Goal: Information Seeking & Learning: Learn about a topic

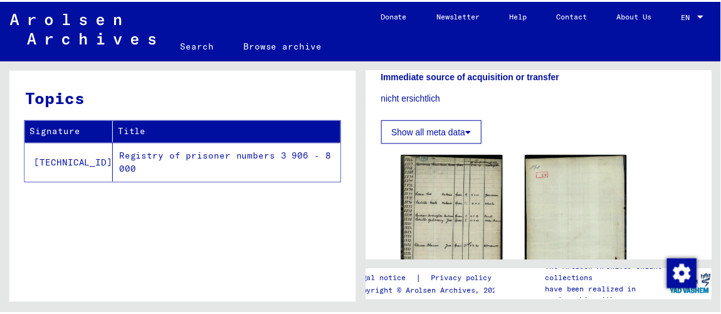
scroll to position [342, 0]
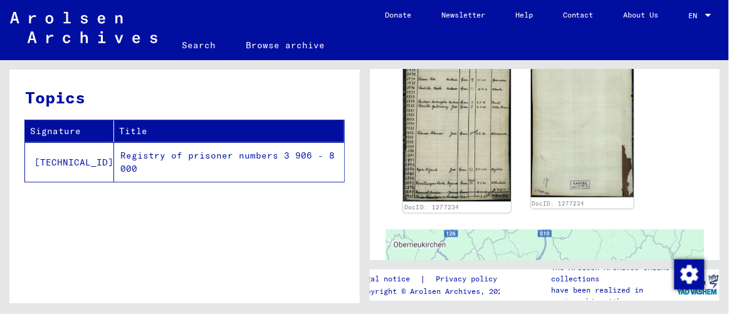
click at [457, 129] on img at bounding box center [457, 120] width 108 height 164
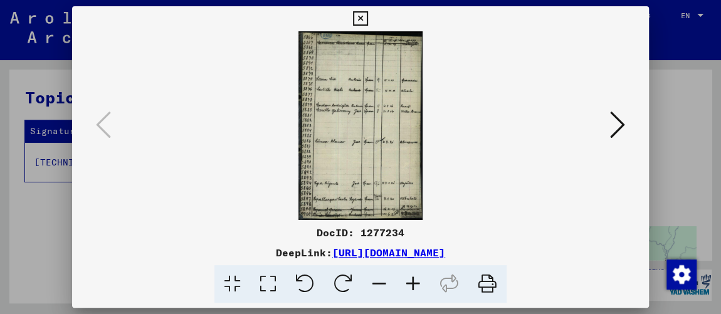
click at [268, 287] on icon at bounding box center [268, 284] width 36 height 38
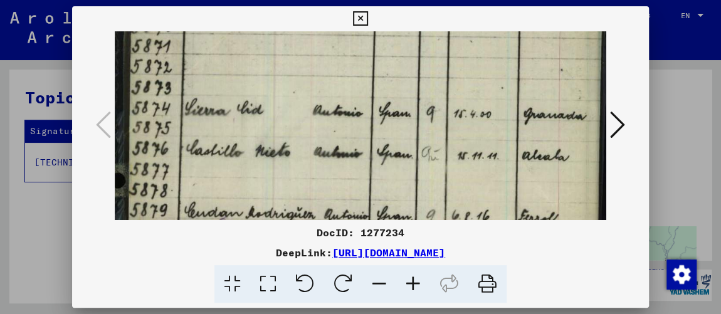
drag, startPoint x: 407, startPoint y: 137, endPoint x: 409, endPoint y: 28, distance: 109.1
click at [409, 28] on div "DocID: 1277234 DeepLink: [URL][DOMAIN_NAME]" at bounding box center [360, 154] width 577 height 297
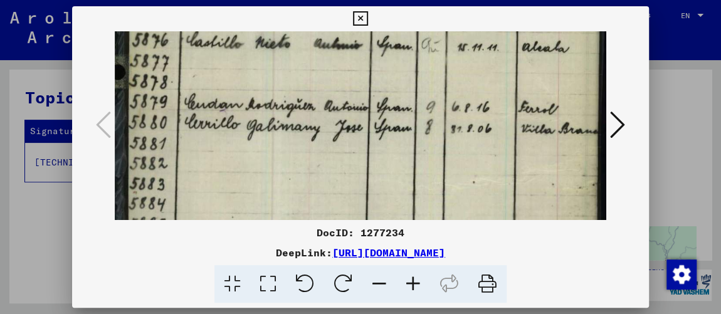
drag, startPoint x: 404, startPoint y: 130, endPoint x: 406, endPoint y: 24, distance: 106.0
click at [406, 24] on div "DocID: 1277234 DeepLink: [URL][DOMAIN_NAME]" at bounding box center [360, 154] width 577 height 297
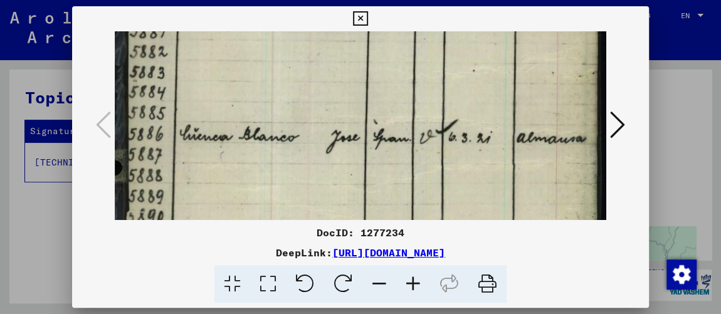
scroll to position [339, 0]
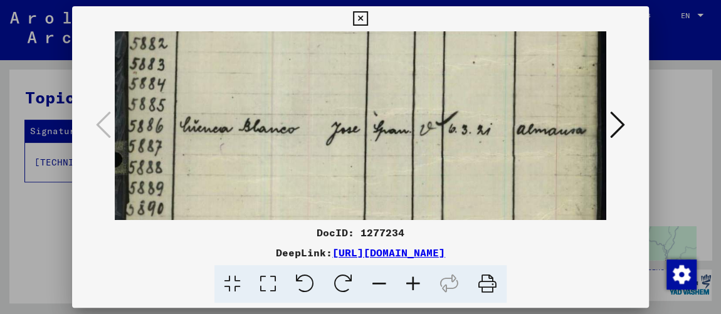
drag, startPoint x: 413, startPoint y: 134, endPoint x: 393, endPoint y: 14, distance: 120.7
click at [393, 14] on div "DocID: 1277234 DeepLink: [URL][DOMAIN_NAME]" at bounding box center [360, 154] width 577 height 297
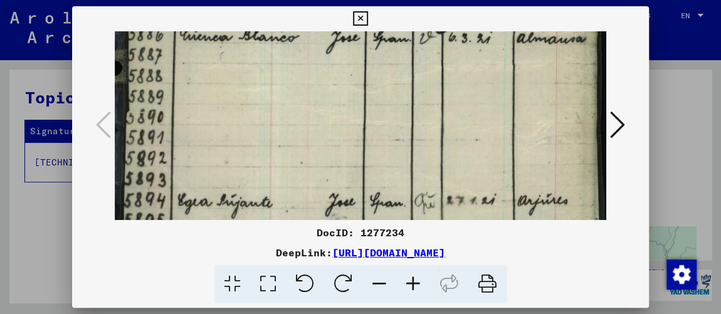
drag, startPoint x: 398, startPoint y: 93, endPoint x: 381, endPoint y: 5, distance: 90.0
click at [381, 5] on div "DocID: 1277234 DeepLink: [URL][DOMAIN_NAME]" at bounding box center [360, 157] width 721 height 314
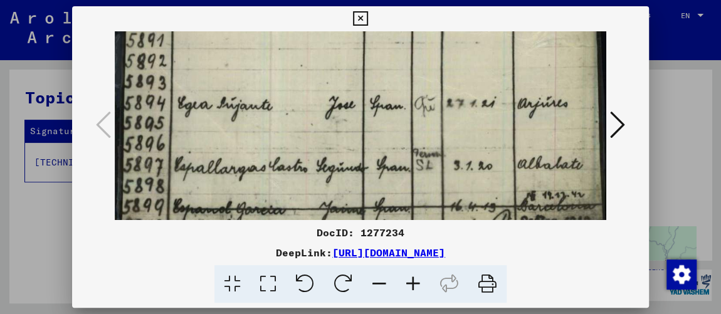
drag, startPoint x: 383, startPoint y: 121, endPoint x: 377, endPoint y: 25, distance: 96.1
click at [377, 25] on div "DocID: 1277234 DeepLink: [URL][DOMAIN_NAME]" at bounding box center [360, 154] width 577 height 297
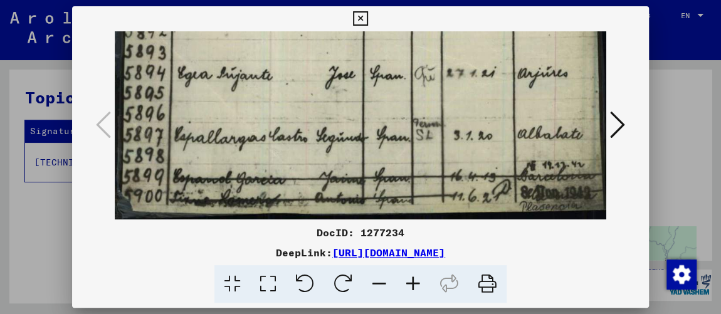
scroll to position [568, 0]
drag, startPoint x: 388, startPoint y: 127, endPoint x: 388, endPoint y: 56, distance: 70.2
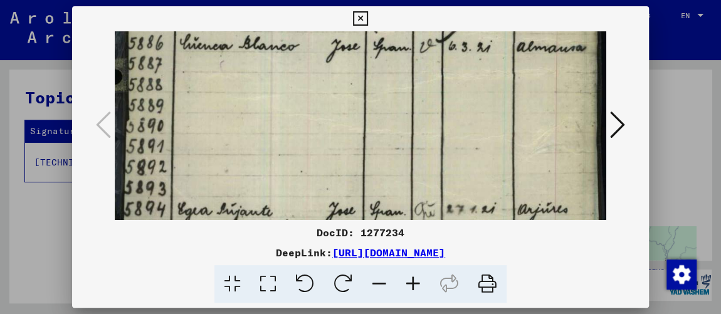
scroll to position [420, 0]
drag, startPoint x: 416, startPoint y: 118, endPoint x: 405, endPoint y: 260, distance: 142.1
click at [405, 260] on div "DocID: 1277234 DeepLink: [URL][DOMAIN_NAME]" at bounding box center [360, 154] width 577 height 297
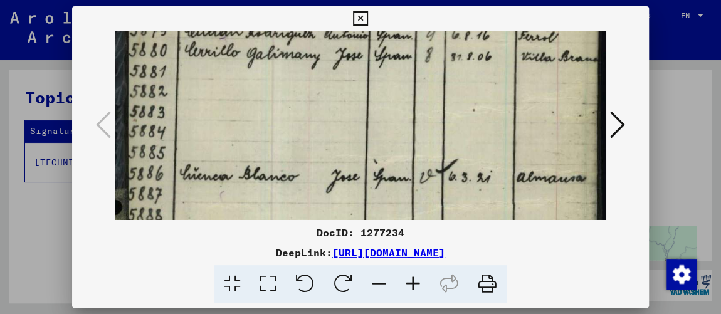
drag, startPoint x: 386, startPoint y: 141, endPoint x: 382, endPoint y: 267, distance: 126.1
click at [382, 267] on div "DocID: 1277234 DeepLink: [URL][DOMAIN_NAME]" at bounding box center [360, 154] width 577 height 297
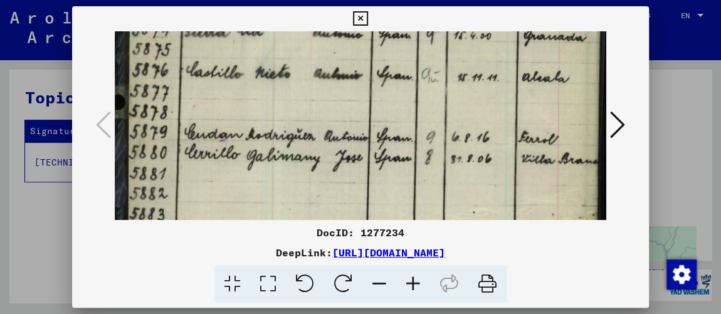
drag, startPoint x: 354, startPoint y: 135, endPoint x: 347, endPoint y: 236, distance: 100.5
click at [347, 236] on div "DocID: 1277234 DeepLink: [URL][DOMAIN_NAME]" at bounding box center [360, 154] width 577 height 297
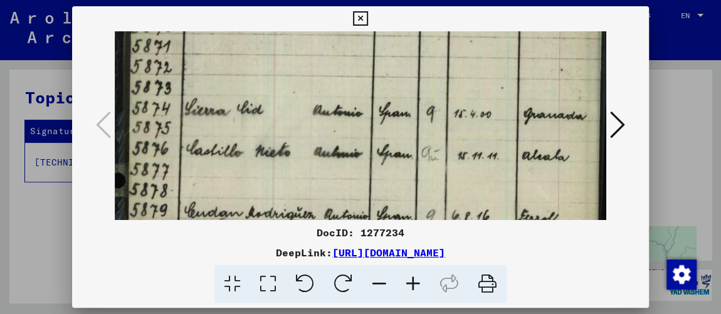
scroll to position [110, 0]
drag, startPoint x: 325, startPoint y: 124, endPoint x: 321, endPoint y: 202, distance: 77.9
click at [321, 202] on img at bounding box center [361, 295] width 492 height 746
